Goal: Task Accomplishment & Management: Complete application form

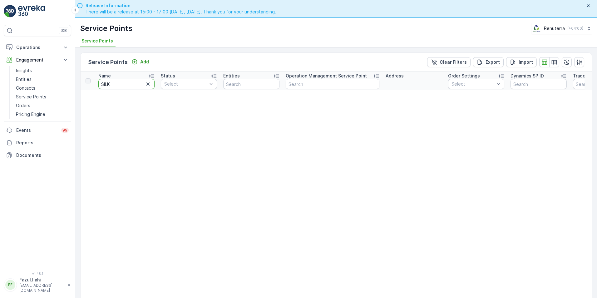
click at [120, 82] on input "SILK" at bounding box center [126, 84] width 56 height 10
drag, startPoint x: 0, startPoint y: 0, endPoint x: 120, endPoint y: 82, distance: 144.9
click at [120, 82] on input "SILK" at bounding box center [126, 84] width 56 height 10
type input "American"
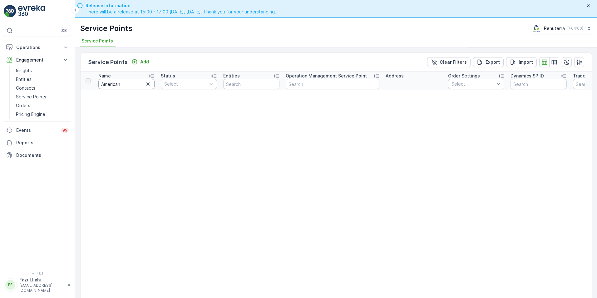
click at [138, 83] on input "American" at bounding box center [126, 84] width 56 height 10
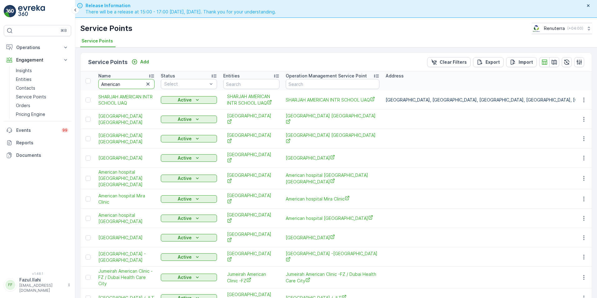
click at [138, 83] on input "American" at bounding box center [126, 84] width 56 height 10
type input "American s"
click at [138, 83] on input "American s" at bounding box center [126, 84] width 56 height 10
type input "American st"
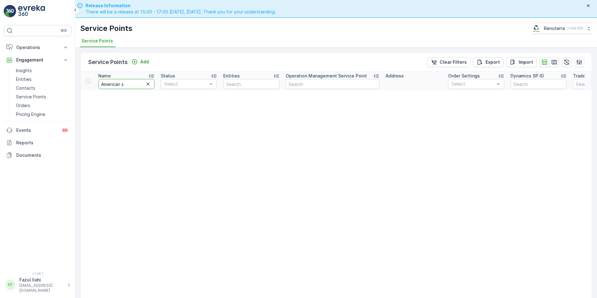
type input "American"
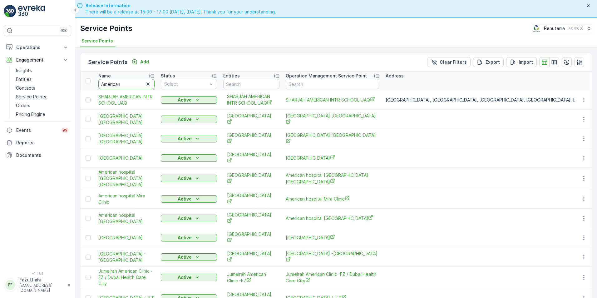
click at [133, 82] on input "American" at bounding box center [126, 84] width 56 height 10
type input "American ho"
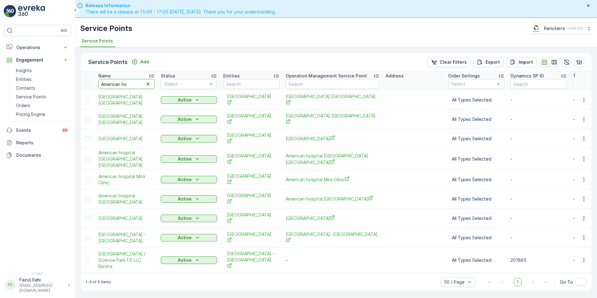
type input "American hos"
click at [584, 98] on icon "button" at bounding box center [583, 99] width 1 height 5
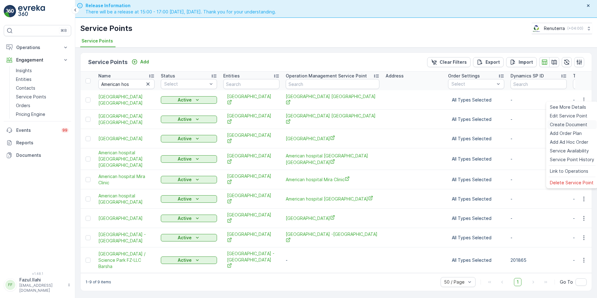
click at [560, 123] on span "Create Document" at bounding box center [568, 124] width 37 height 6
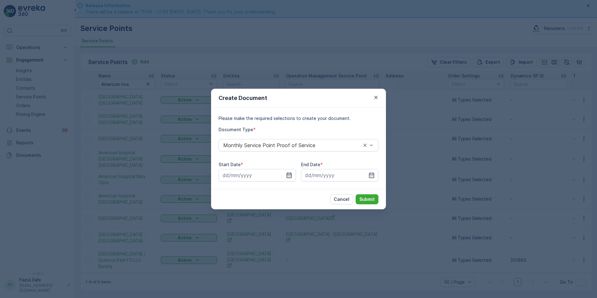
click at [291, 177] on icon "button" at bounding box center [289, 175] width 6 height 6
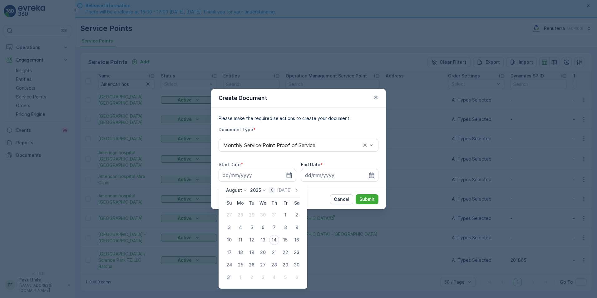
click at [273, 191] on icon "button" at bounding box center [272, 190] width 6 height 6
click at [272, 192] on icon "button" at bounding box center [272, 190] width 6 height 6
click at [230, 214] on div "1" at bounding box center [229, 215] width 10 height 10
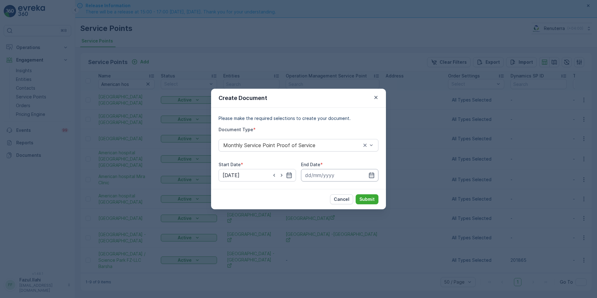
click at [367, 174] on input at bounding box center [339, 175] width 77 height 12
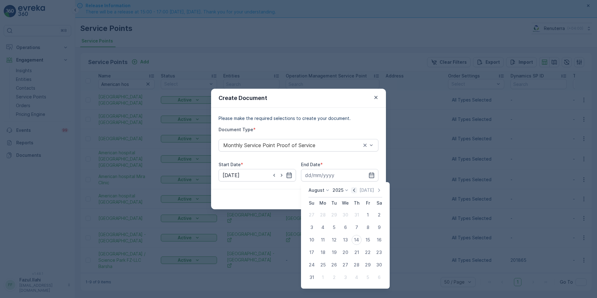
click at [354, 190] on icon "button" at bounding box center [354, 190] width 6 height 6
click at [353, 190] on icon "button" at bounding box center [354, 190] width 6 height 6
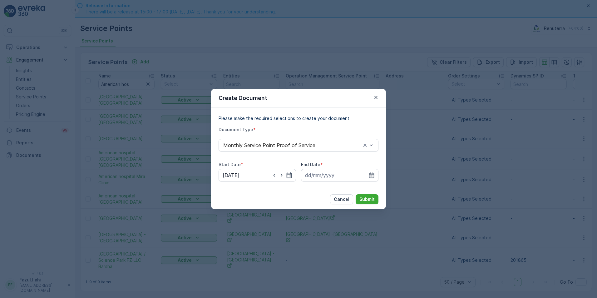
click at [278, 196] on div "Cancel Submit" at bounding box center [298, 199] width 175 height 20
click at [289, 175] on icon "button" at bounding box center [289, 175] width 6 height 6
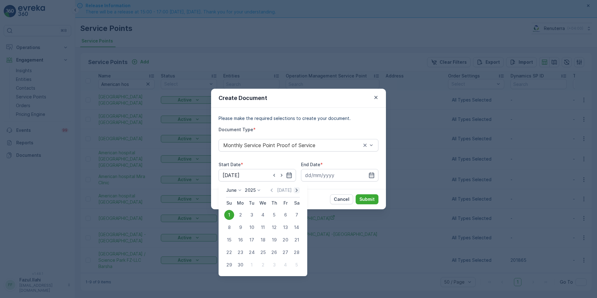
click at [296, 190] on icon "button" at bounding box center [297, 190] width 6 height 6
click at [251, 213] on div "1" at bounding box center [252, 215] width 10 height 10
type input "01.07.2025"
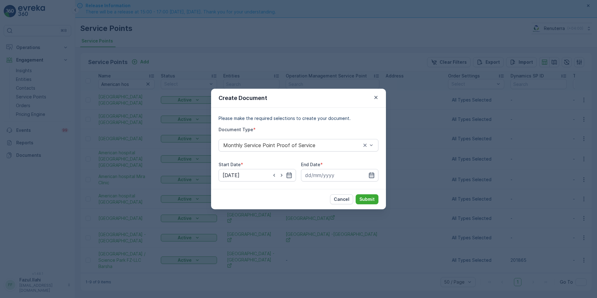
click at [373, 176] on icon "button" at bounding box center [371, 175] width 6 height 6
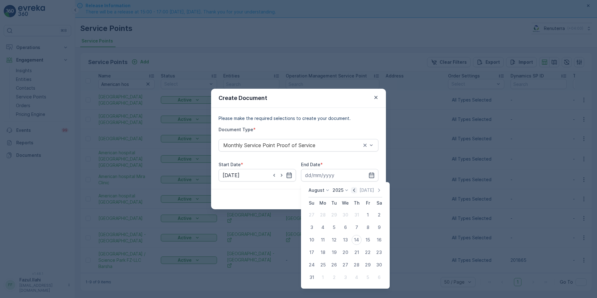
click at [354, 190] on icon "button" at bounding box center [354, 190] width 6 height 6
drag, startPoint x: 359, startPoint y: 264, endPoint x: 355, endPoint y: 265, distance: 3.6
click at [355, 265] on div "31" at bounding box center [357, 265] width 10 height 10
type input "31.07.2025"
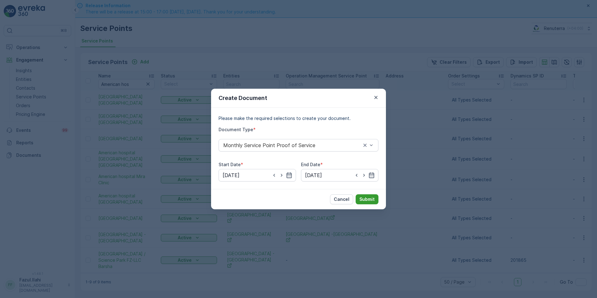
click at [370, 198] on p "Submit" at bounding box center [366, 199] width 15 height 6
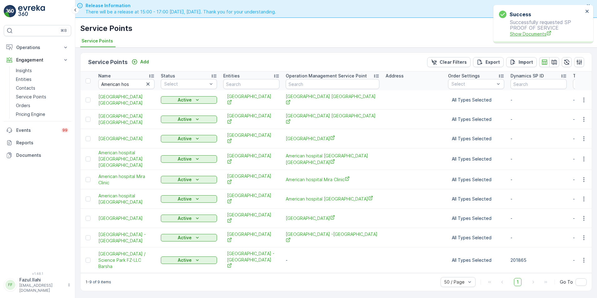
click at [531, 35] on span "Show Documents" at bounding box center [546, 34] width 73 height 7
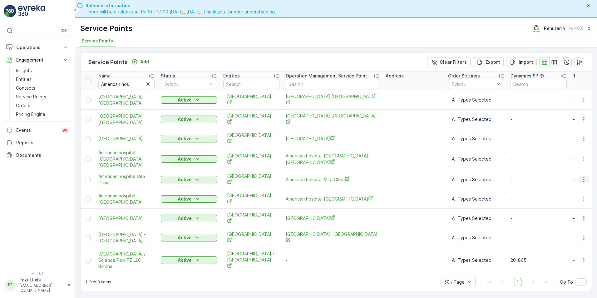
click at [585, 176] on icon "button" at bounding box center [584, 179] width 6 height 6
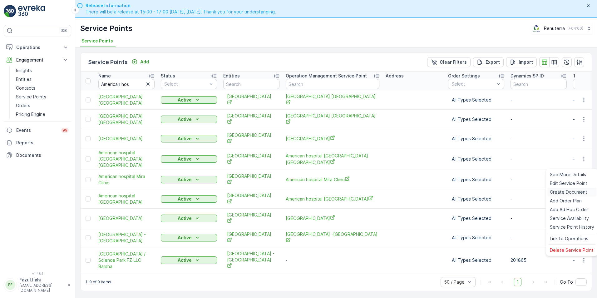
click at [562, 191] on span "Create Document" at bounding box center [568, 192] width 37 height 6
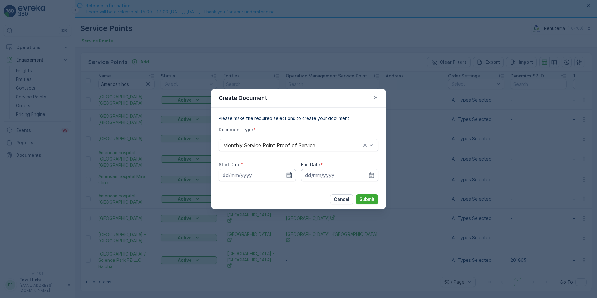
click at [288, 175] on icon "button" at bounding box center [289, 175] width 5 height 6
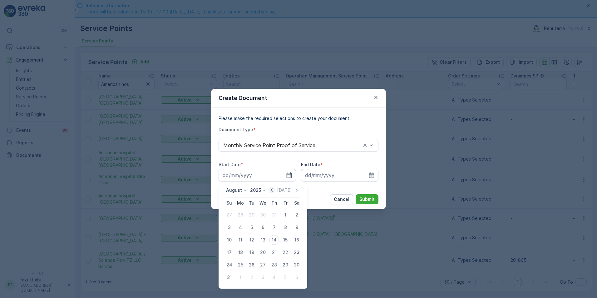
click at [274, 192] on icon "button" at bounding box center [272, 190] width 6 height 6
click at [250, 213] on div "1" at bounding box center [252, 215] width 10 height 10
type input "01.07.2025"
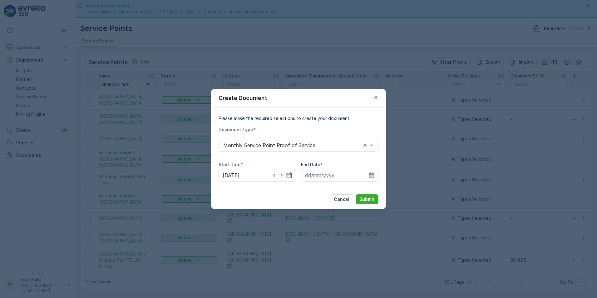
click at [371, 175] on icon "button" at bounding box center [371, 175] width 5 height 6
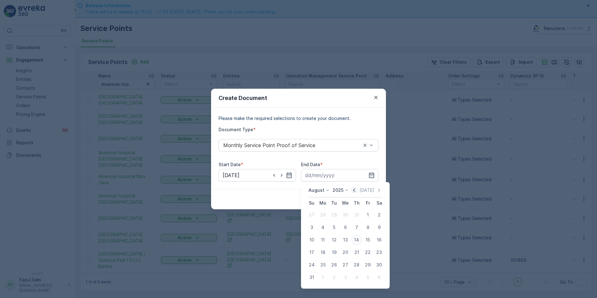
click at [357, 189] on icon "button" at bounding box center [354, 190] width 6 height 6
click at [357, 264] on div "31" at bounding box center [357, 265] width 10 height 10
type input "31.07.2025"
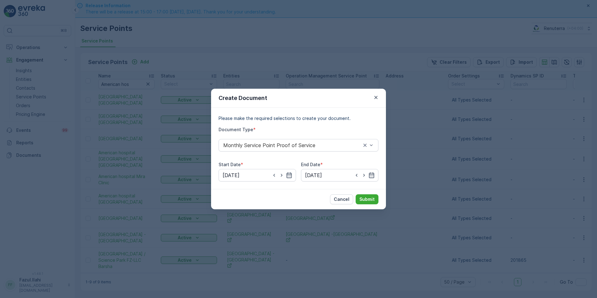
click at [368, 204] on div "Cancel Submit" at bounding box center [298, 199] width 175 height 20
click at [371, 201] on p "Submit" at bounding box center [366, 199] width 15 height 6
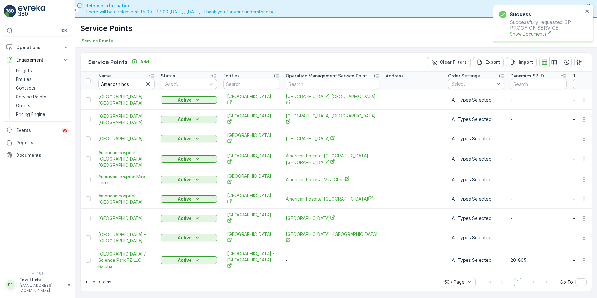
click at [542, 35] on span "Show Documents" at bounding box center [546, 34] width 73 height 7
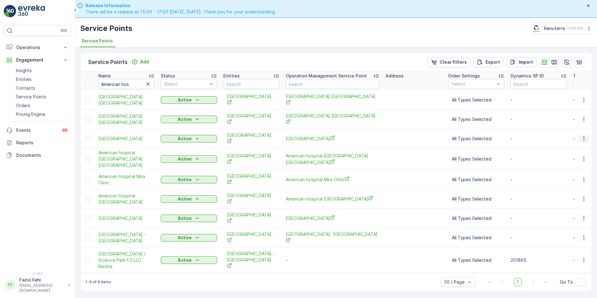
click at [584, 136] on icon "button" at bounding box center [584, 139] width 6 height 6
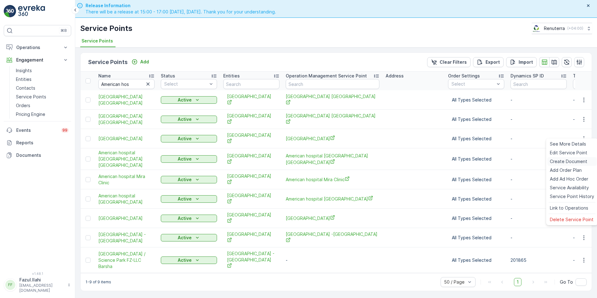
click at [559, 160] on span "Create Document" at bounding box center [568, 161] width 37 height 6
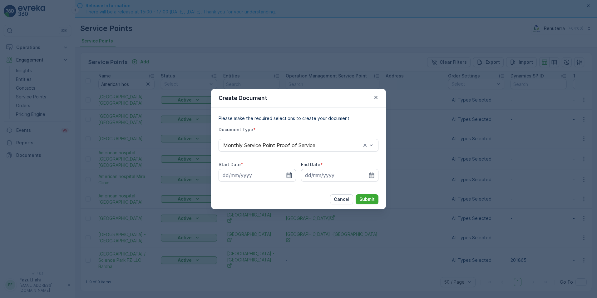
click at [292, 174] on icon "button" at bounding box center [289, 175] width 5 height 6
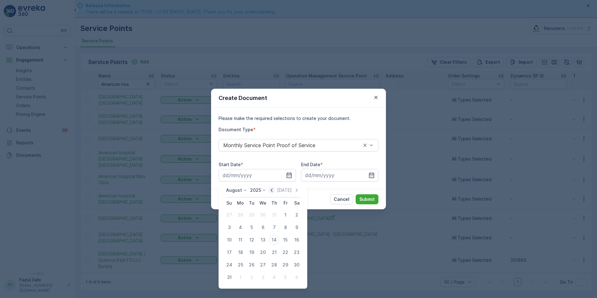
click at [271, 190] on icon "button" at bounding box center [272, 190] width 6 height 6
click at [251, 215] on div "1" at bounding box center [252, 215] width 10 height 10
type input "01.07.2025"
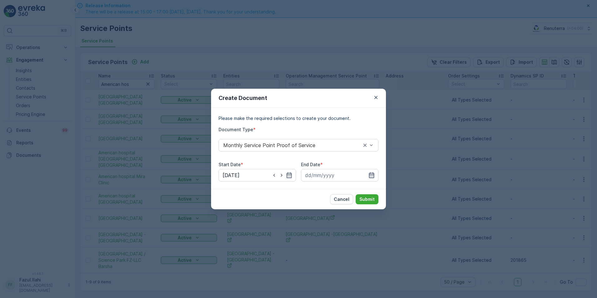
click at [373, 175] on icon "button" at bounding box center [371, 175] width 5 height 6
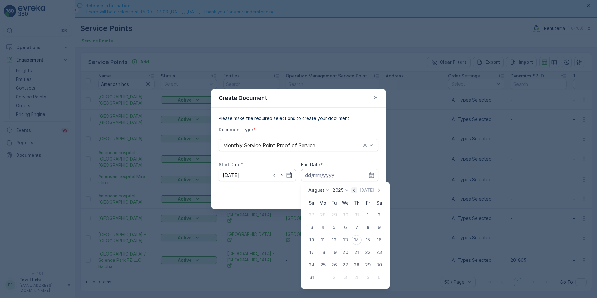
click at [356, 191] on icon "button" at bounding box center [354, 190] width 6 height 6
click at [360, 264] on div "31" at bounding box center [357, 265] width 10 height 10
type input "31.07.2025"
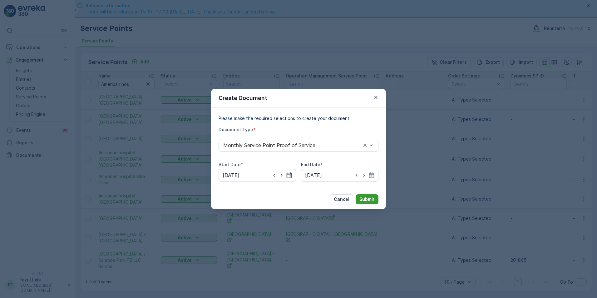
click at [369, 195] on button "Submit" at bounding box center [367, 199] width 23 height 10
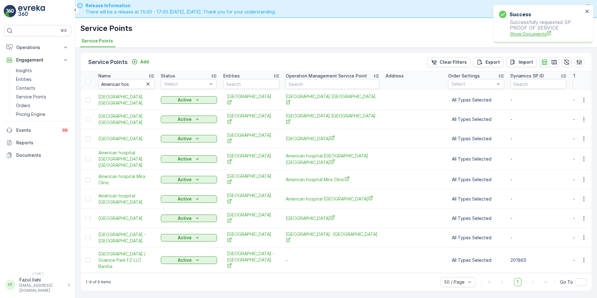
click at [525, 32] on span "Show Documents" at bounding box center [546, 34] width 73 height 7
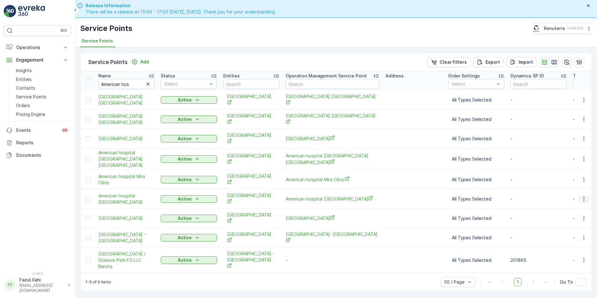
click at [585, 196] on icon "button" at bounding box center [584, 199] width 6 height 6
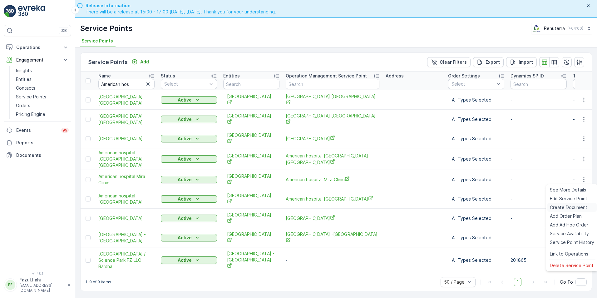
click at [558, 210] on span "Create Document" at bounding box center [568, 207] width 37 height 6
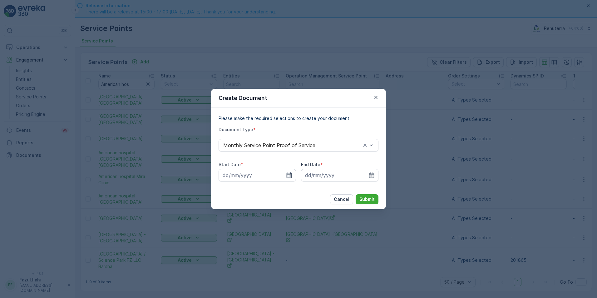
click at [288, 174] on icon "button" at bounding box center [289, 175] width 6 height 6
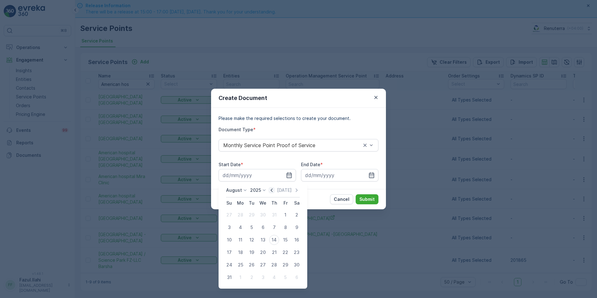
click at [274, 190] on icon "button" at bounding box center [272, 190] width 6 height 6
click at [251, 216] on div "1" at bounding box center [252, 215] width 10 height 10
type input "01.07.2025"
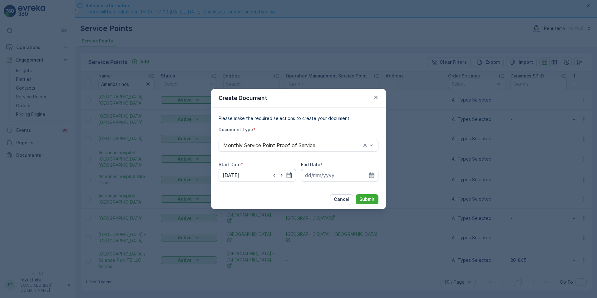
click at [373, 175] on icon "button" at bounding box center [371, 175] width 6 height 6
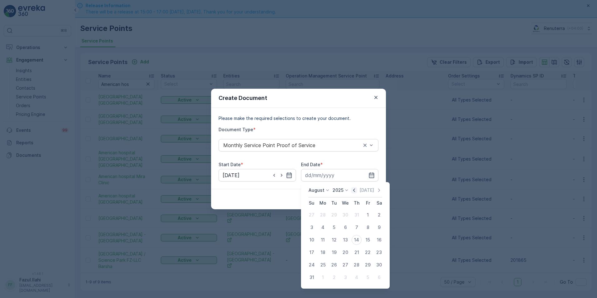
click at [355, 192] on icon "button" at bounding box center [354, 190] width 6 height 6
click at [357, 263] on div "31" at bounding box center [357, 265] width 10 height 10
type input "31.07.2025"
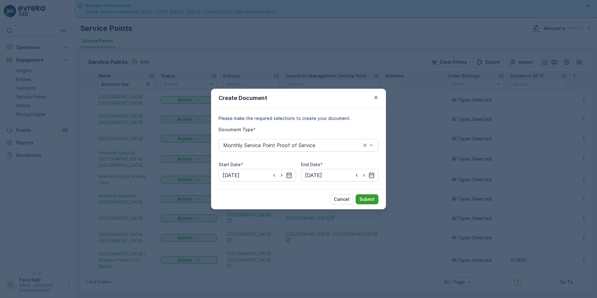
click at [372, 195] on button "Submit" at bounding box center [367, 199] width 23 height 10
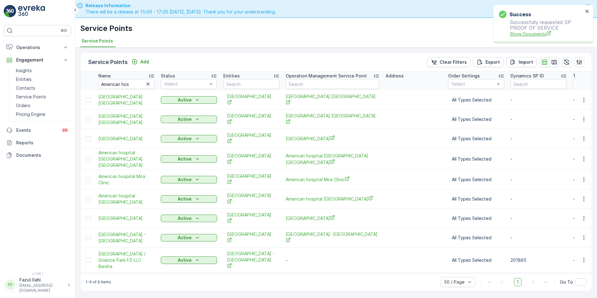
click at [537, 32] on span "Show Documents" at bounding box center [546, 34] width 73 height 7
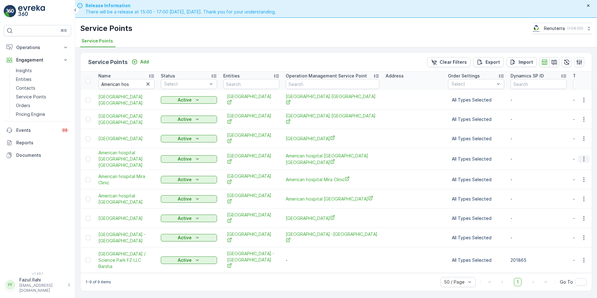
click at [585, 156] on icon "button" at bounding box center [584, 159] width 6 height 6
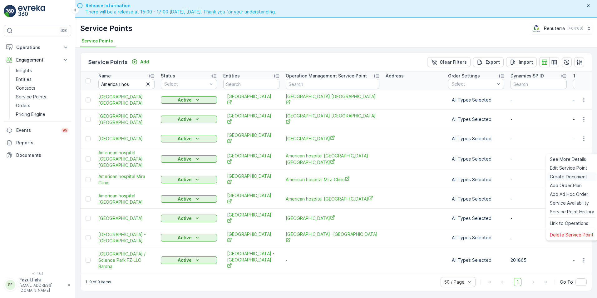
click at [553, 178] on span "Create Document" at bounding box center [568, 177] width 37 height 6
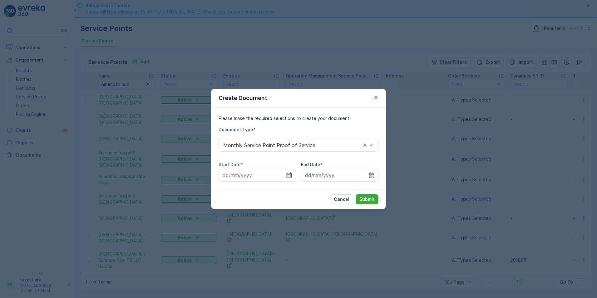
click at [289, 173] on icon "button" at bounding box center [289, 175] width 5 height 6
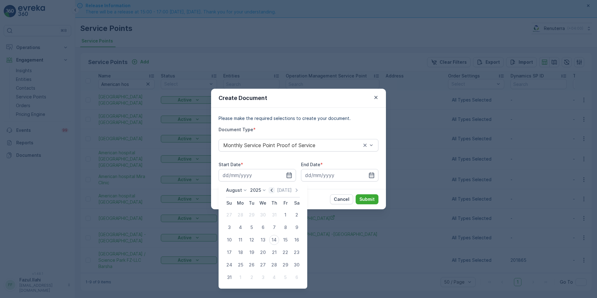
click at [273, 190] on icon "button" at bounding box center [272, 189] width 2 height 3
click at [253, 214] on div "1" at bounding box center [252, 215] width 10 height 10
type input "01.07.2025"
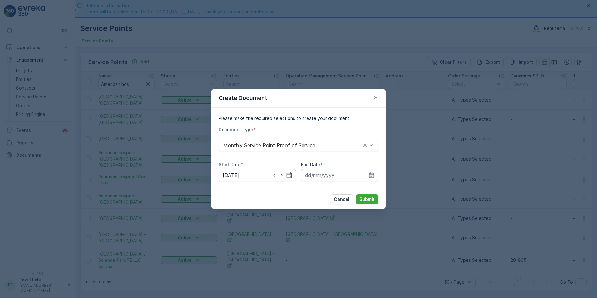
click at [371, 174] on icon "button" at bounding box center [371, 175] width 6 height 6
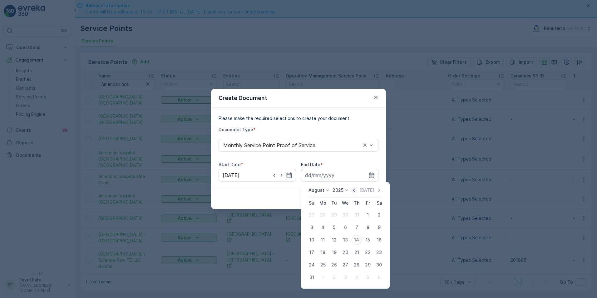
click at [357, 192] on icon "button" at bounding box center [354, 190] width 6 height 6
click at [359, 264] on div "31" at bounding box center [357, 265] width 10 height 10
type input "31.07.2025"
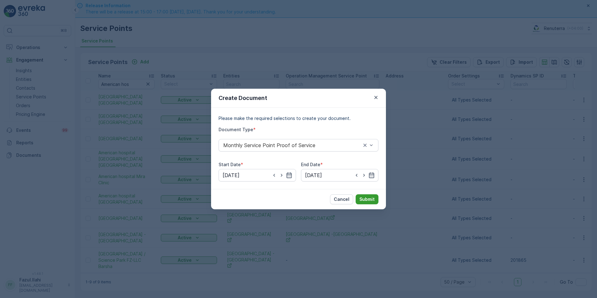
click at [364, 198] on p "Submit" at bounding box center [366, 199] width 15 height 6
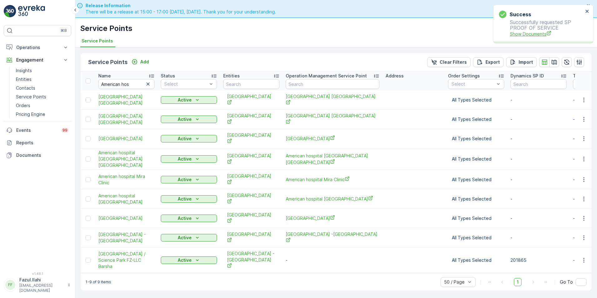
click at [530, 34] on span "Show Documents" at bounding box center [546, 34] width 73 height 7
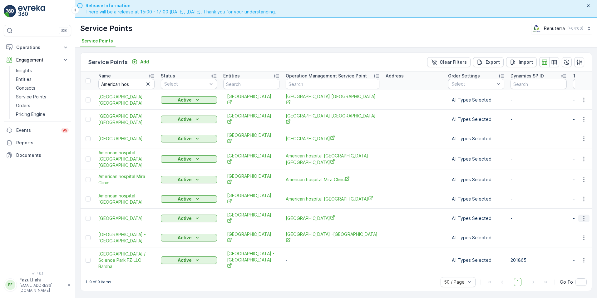
click at [587, 215] on button "button" at bounding box center [583, 218] width 11 height 7
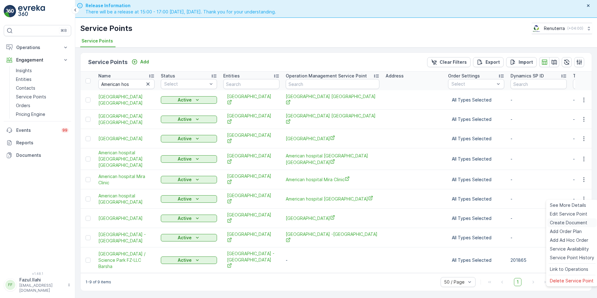
click at [565, 222] on span "Create Document" at bounding box center [568, 223] width 37 height 6
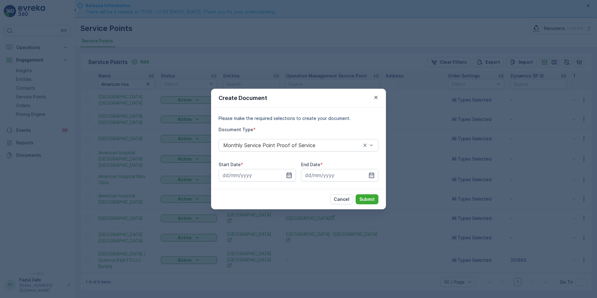
click at [288, 176] on icon "button" at bounding box center [289, 175] width 6 height 6
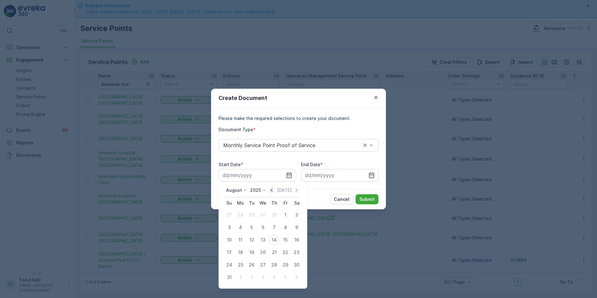
click at [274, 190] on icon "button" at bounding box center [272, 190] width 6 height 6
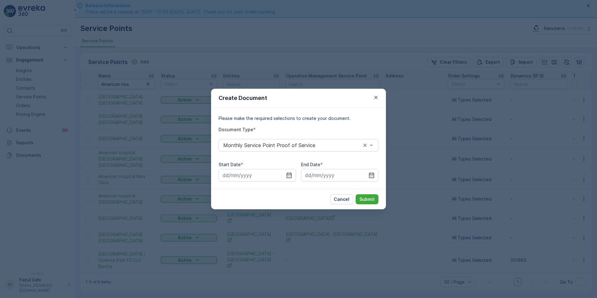
click at [379, 93] on div "Create Document" at bounding box center [298, 98] width 175 height 19
click at [374, 99] on icon "button" at bounding box center [376, 97] width 6 height 6
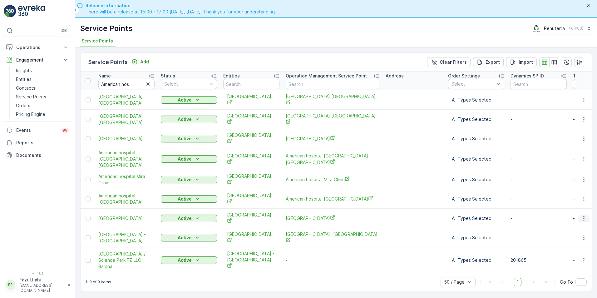
click at [585, 215] on icon "button" at bounding box center [584, 218] width 6 height 6
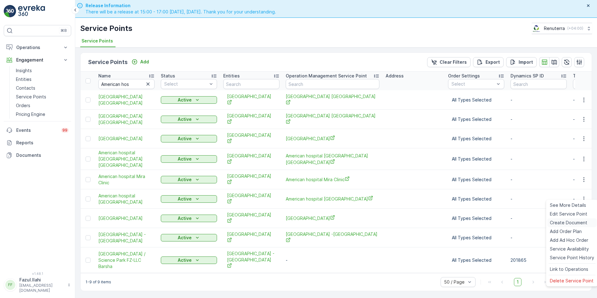
click at [570, 223] on span "Create Document" at bounding box center [568, 223] width 37 height 6
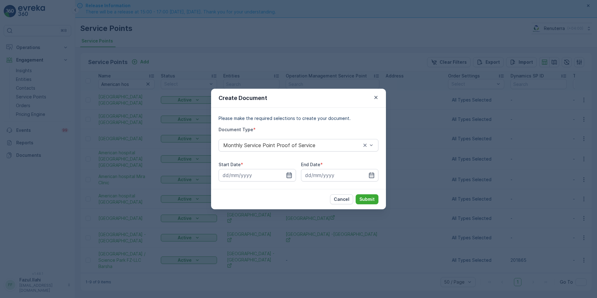
click at [286, 176] on icon "button" at bounding box center [289, 175] width 6 height 6
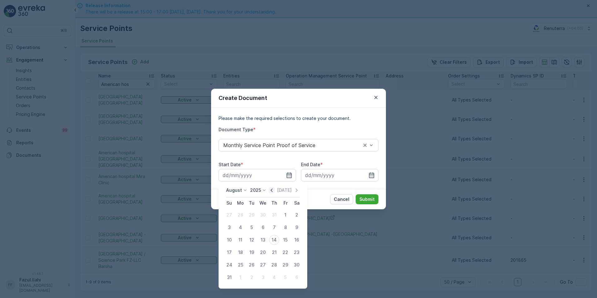
click at [274, 190] on icon "button" at bounding box center [272, 190] width 6 height 6
click at [253, 214] on div "1" at bounding box center [252, 215] width 10 height 10
type input "01.07.2025"
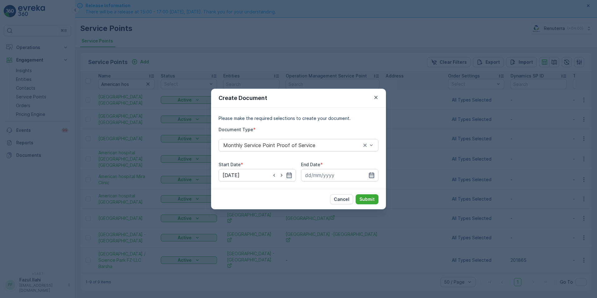
click at [374, 178] on icon "button" at bounding box center [371, 175] width 6 height 6
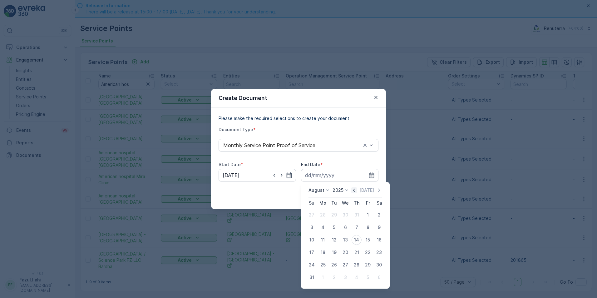
click at [355, 190] on icon "button" at bounding box center [354, 190] width 6 height 6
click at [356, 269] on div "31" at bounding box center [357, 265] width 10 height 10
type input "31.07.2025"
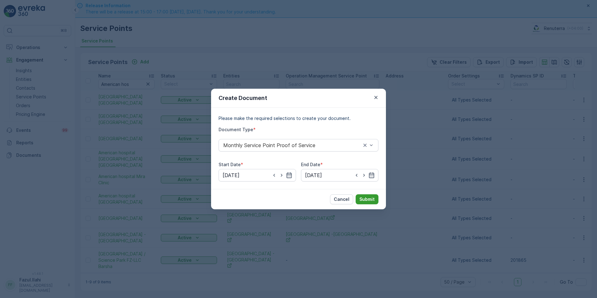
click at [368, 196] on p "Submit" at bounding box center [366, 199] width 15 height 6
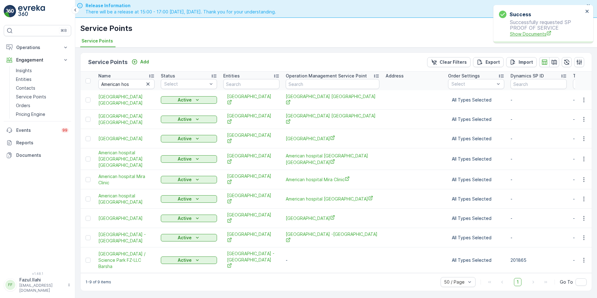
click at [536, 34] on span "Show Documents" at bounding box center [546, 34] width 73 height 7
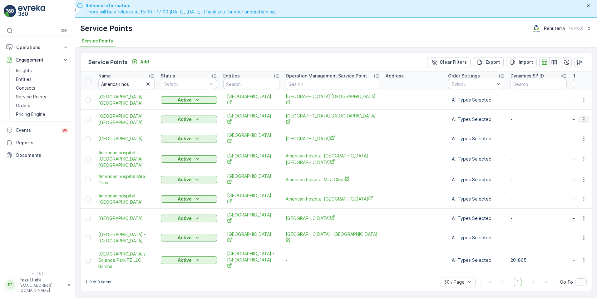
click at [583, 116] on icon "button" at bounding box center [584, 119] width 6 height 6
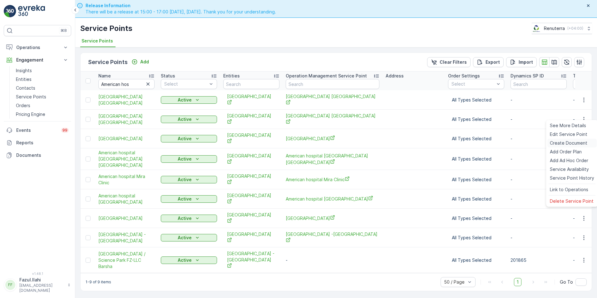
click at [559, 141] on span "Create Document" at bounding box center [568, 143] width 37 height 6
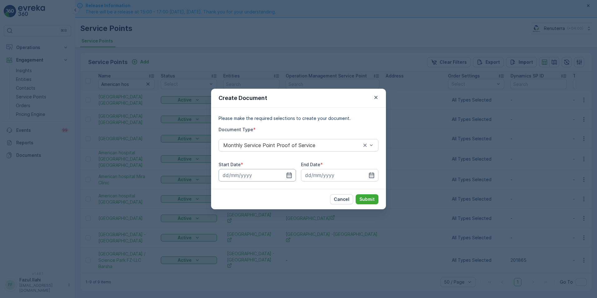
click at [288, 171] on input at bounding box center [257, 175] width 77 height 12
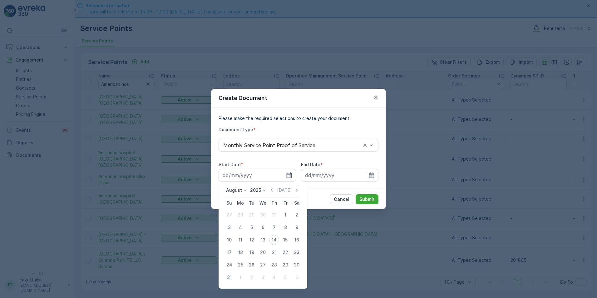
drag, startPoint x: 272, startPoint y: 189, endPoint x: 271, endPoint y: 183, distance: 5.9
click at [271, 183] on div "August 2025 Today Su Mo Tu We Th Fr Sa 27 28 29 30 31 1 2 3 4 5 6 7 8 9 10 11 1…" at bounding box center [263, 235] width 89 height 106
drag, startPoint x: 274, startPoint y: 192, endPoint x: 273, endPoint y: 197, distance: 5.8
click at [274, 190] on icon "button" at bounding box center [272, 190] width 6 height 6
click at [250, 213] on div "1" at bounding box center [252, 215] width 10 height 10
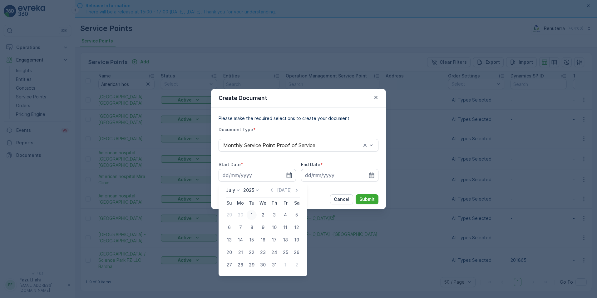
type input "01.07.2025"
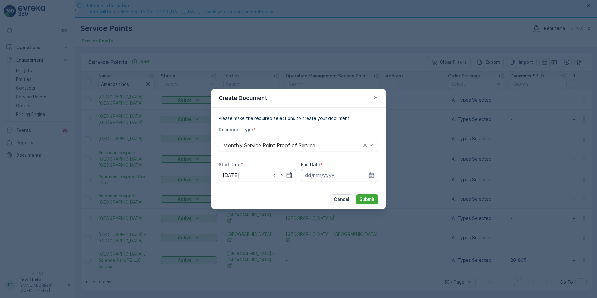
click at [373, 174] on icon "button" at bounding box center [371, 175] width 6 height 6
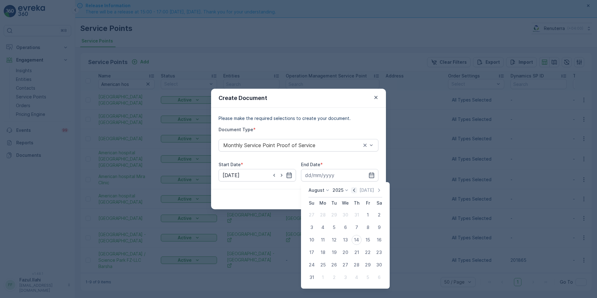
click at [357, 191] on icon "button" at bounding box center [354, 190] width 6 height 6
click at [358, 263] on div "31" at bounding box center [357, 265] width 10 height 10
type input "31.07.2025"
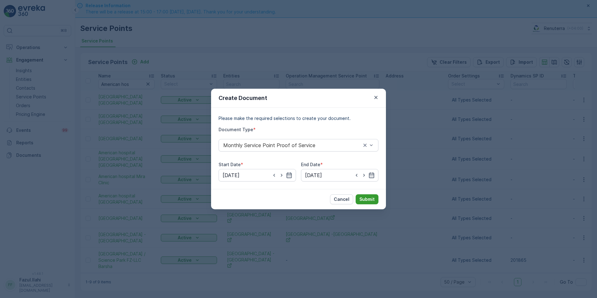
click at [365, 197] on p "Submit" at bounding box center [366, 199] width 15 height 6
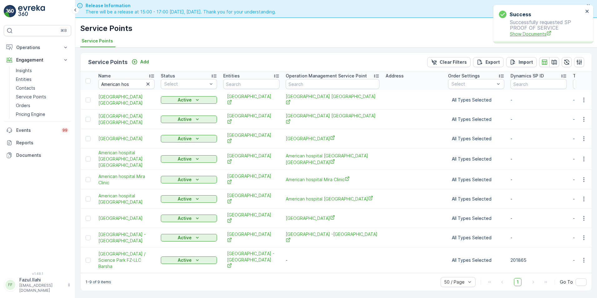
click at [534, 35] on span "Show Documents" at bounding box center [546, 34] width 73 height 7
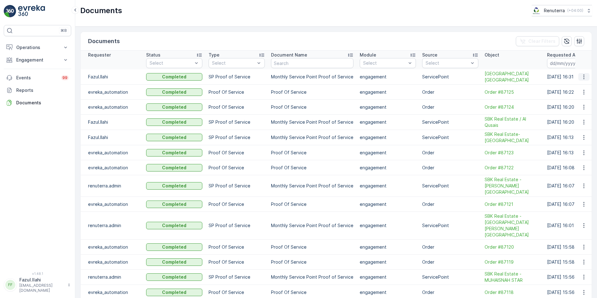
click at [583, 78] on icon "button" at bounding box center [584, 77] width 6 height 6
click at [578, 89] on span "See Details" at bounding box center [582, 86] width 24 height 6
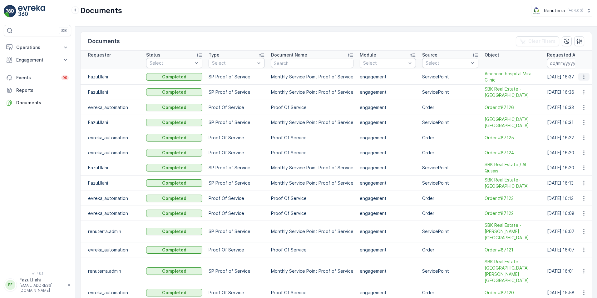
click at [583, 77] on icon "button" at bounding box center [583, 77] width 1 height 5
click at [585, 87] on span "See Details" at bounding box center [582, 86] width 24 height 6
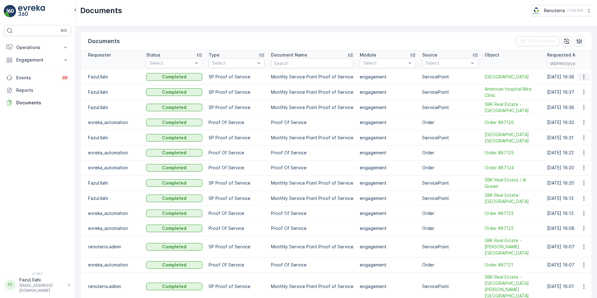
click at [581, 77] on icon "button" at bounding box center [584, 77] width 6 height 6
click at [581, 86] on span "See Details" at bounding box center [582, 86] width 24 height 6
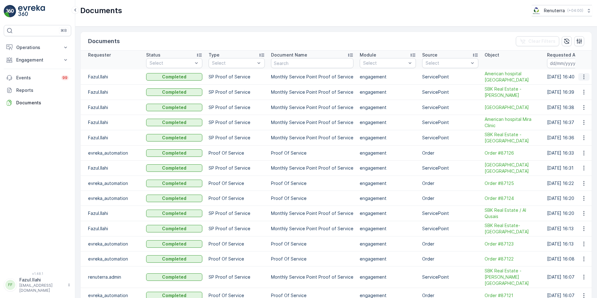
click at [583, 75] on icon "button" at bounding box center [583, 77] width 1 height 5
click at [578, 85] on span "See Details" at bounding box center [582, 86] width 24 height 6
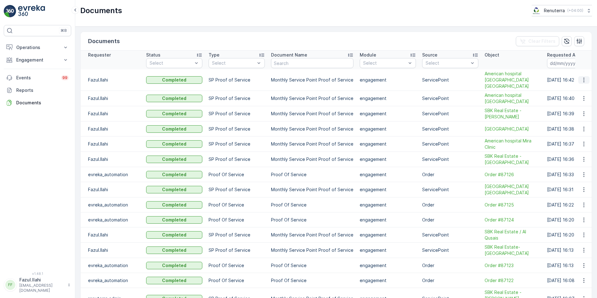
click at [583, 77] on icon "button" at bounding box center [584, 80] width 6 height 6
click at [582, 86] on span "See Details" at bounding box center [582, 86] width 24 height 6
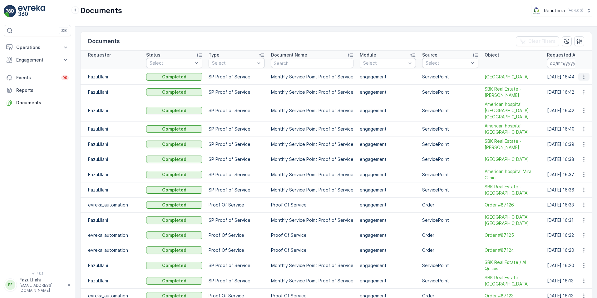
click at [582, 77] on icon "button" at bounding box center [584, 77] width 6 height 6
click at [578, 86] on span "See Details" at bounding box center [582, 86] width 24 height 6
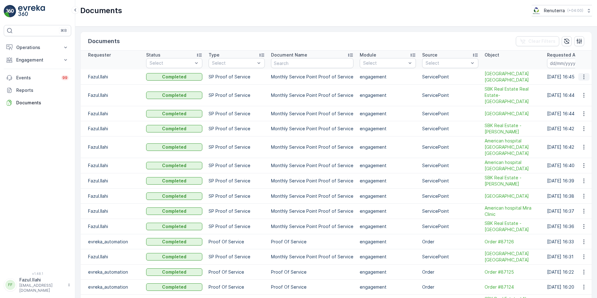
click at [583, 80] on icon "button" at bounding box center [584, 77] width 6 height 6
click at [581, 90] on span "See Details" at bounding box center [582, 89] width 24 height 6
